Goal: Information Seeking & Learning: Learn about a topic

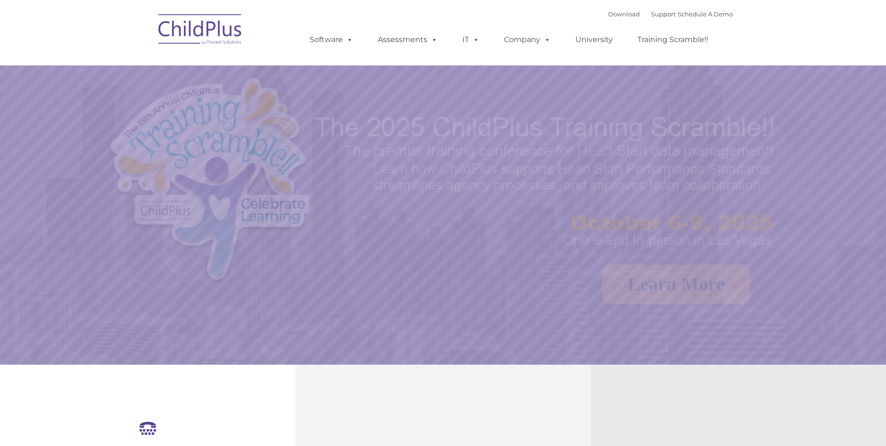
select select "MEDIUM"
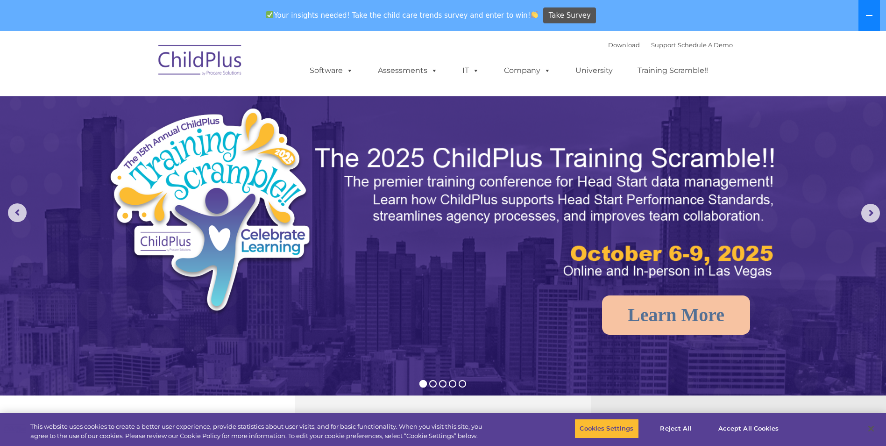
click at [869, 15] on icon at bounding box center [869, 15] width 7 height 1
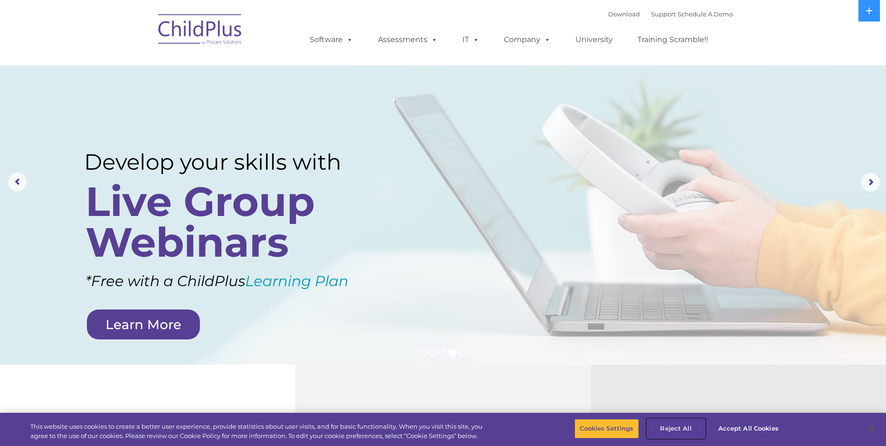
click at [678, 427] on button "Reject All" at bounding box center [676, 429] width 58 height 20
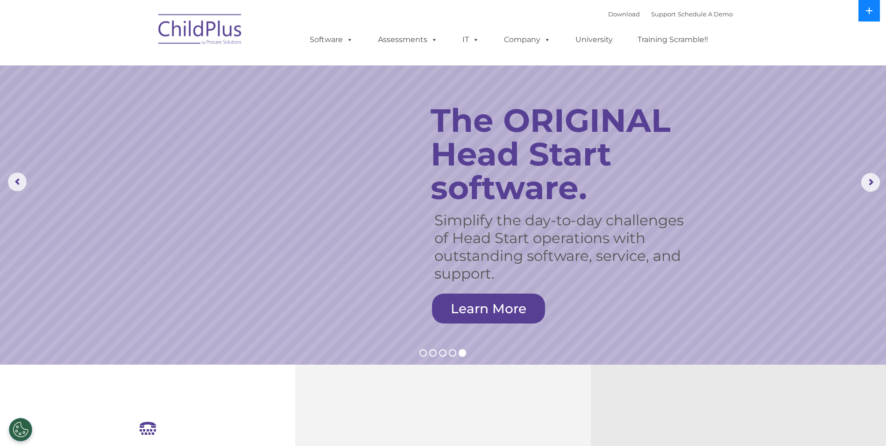
click at [873, 14] on icon at bounding box center [869, 10] width 7 height 7
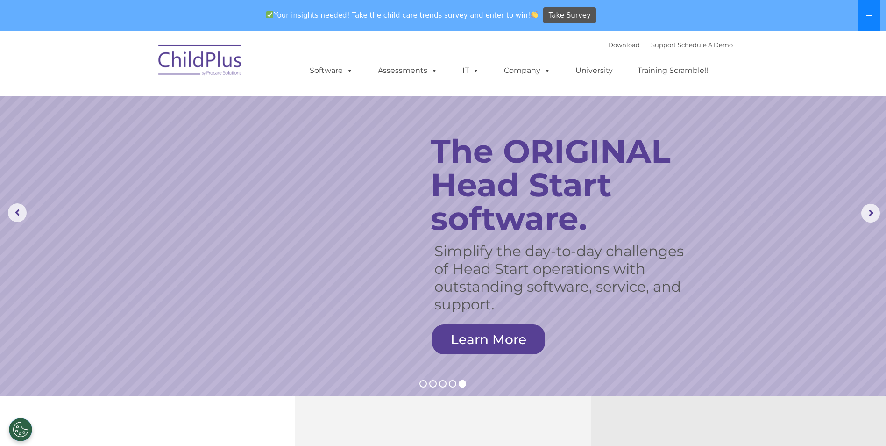
click at [873, 14] on icon at bounding box center [869, 15] width 7 height 7
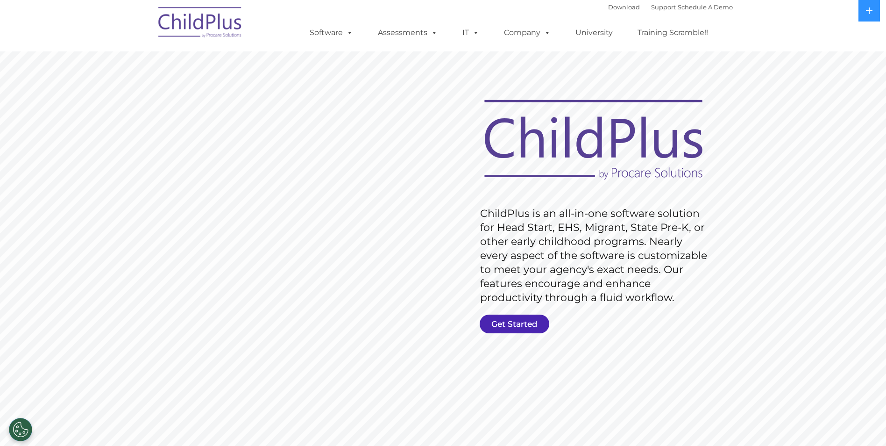
click at [514, 320] on link "Get Started" at bounding box center [515, 323] width 70 height 19
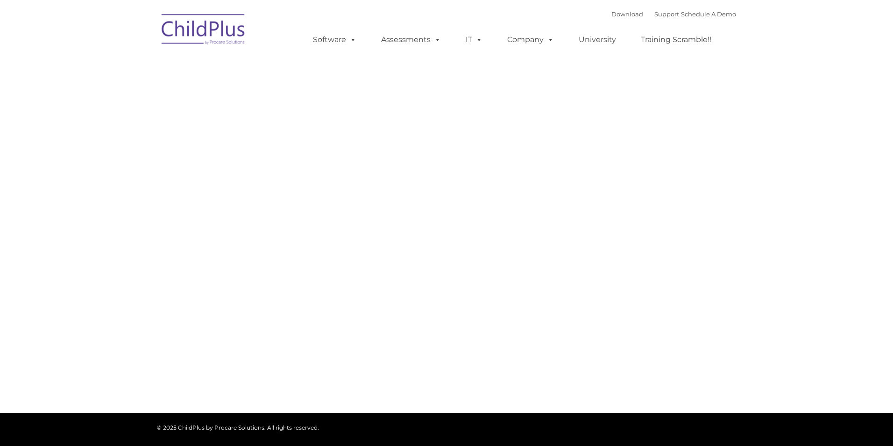
type input ""
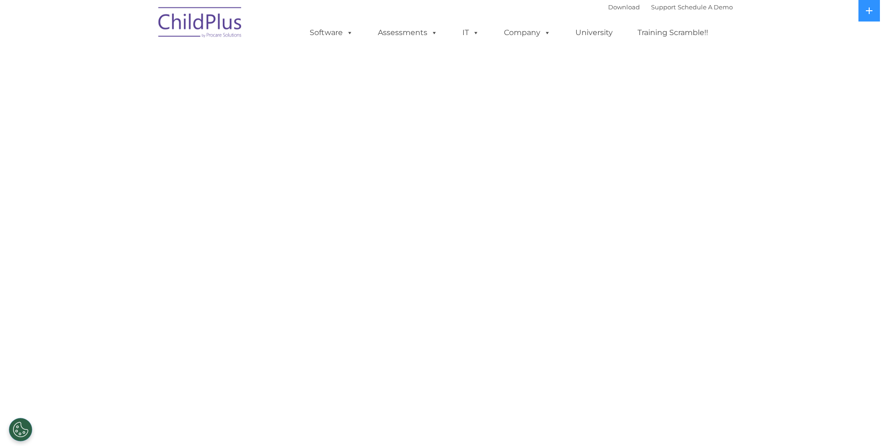
select select "MEDIUM"
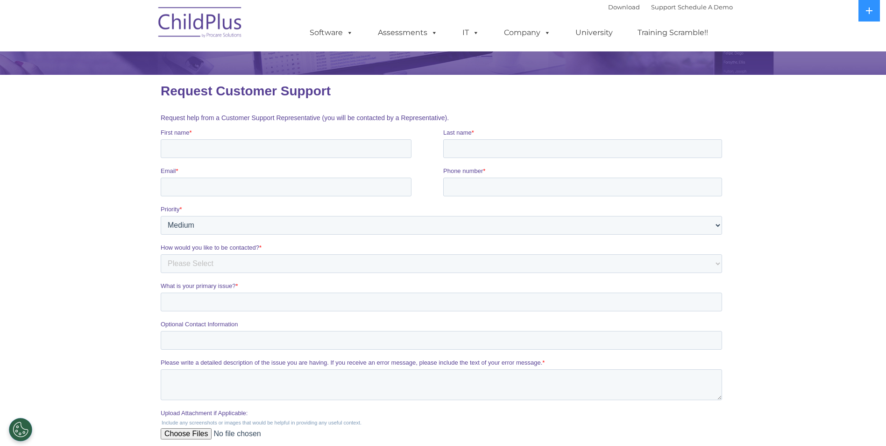
scroll to position [47, 0]
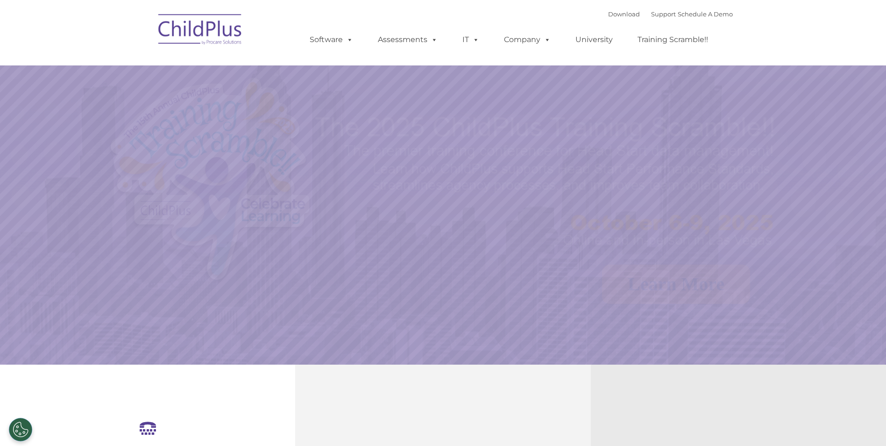
select select "MEDIUM"
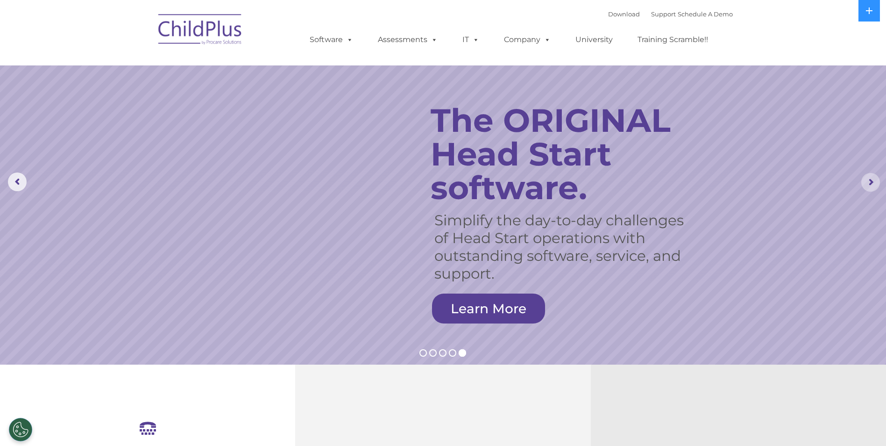
click at [869, 182] on rs-arrow at bounding box center [870, 182] width 19 height 19
